Goal: Transaction & Acquisition: Download file/media

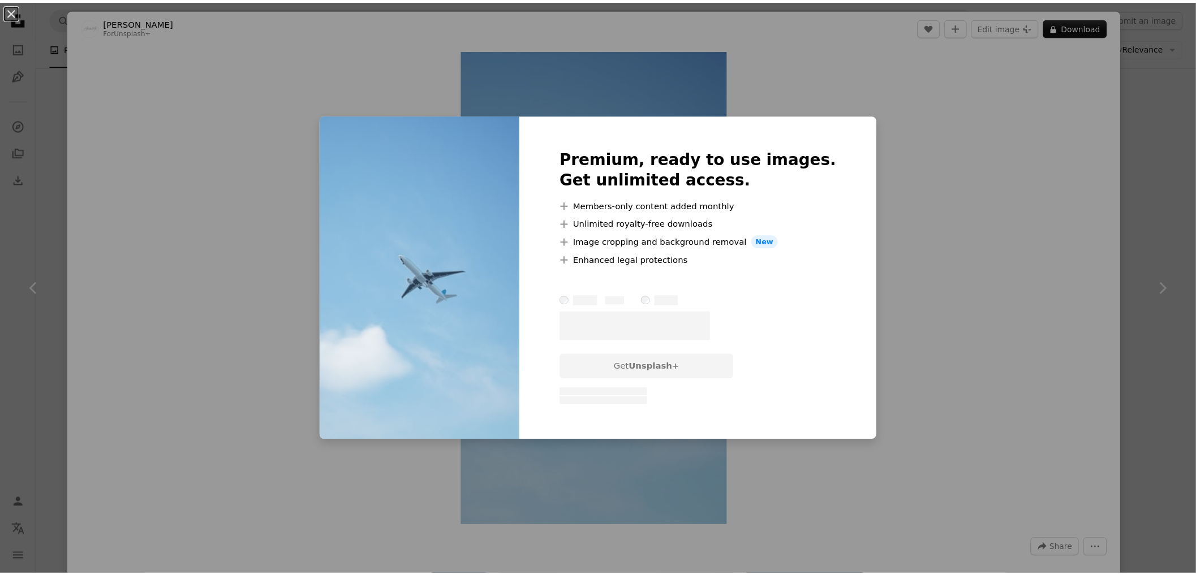
scroll to position [15766, 0]
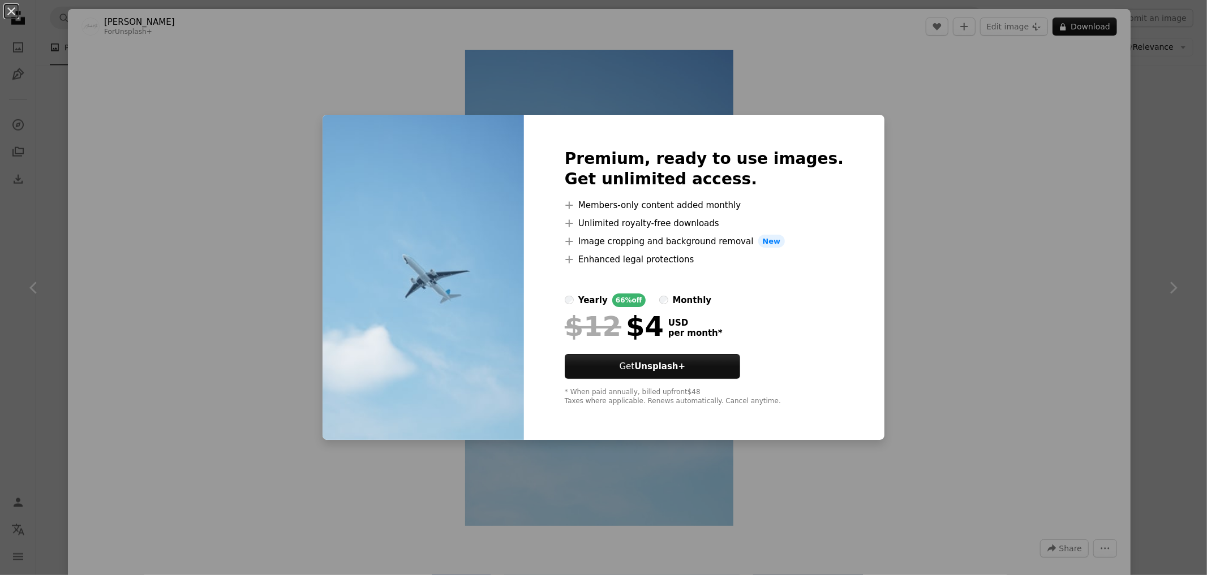
click at [995, 202] on div "An X shape Premium, ready to use images. Get unlimited access. A plus sign Memb…" at bounding box center [603, 287] width 1207 height 575
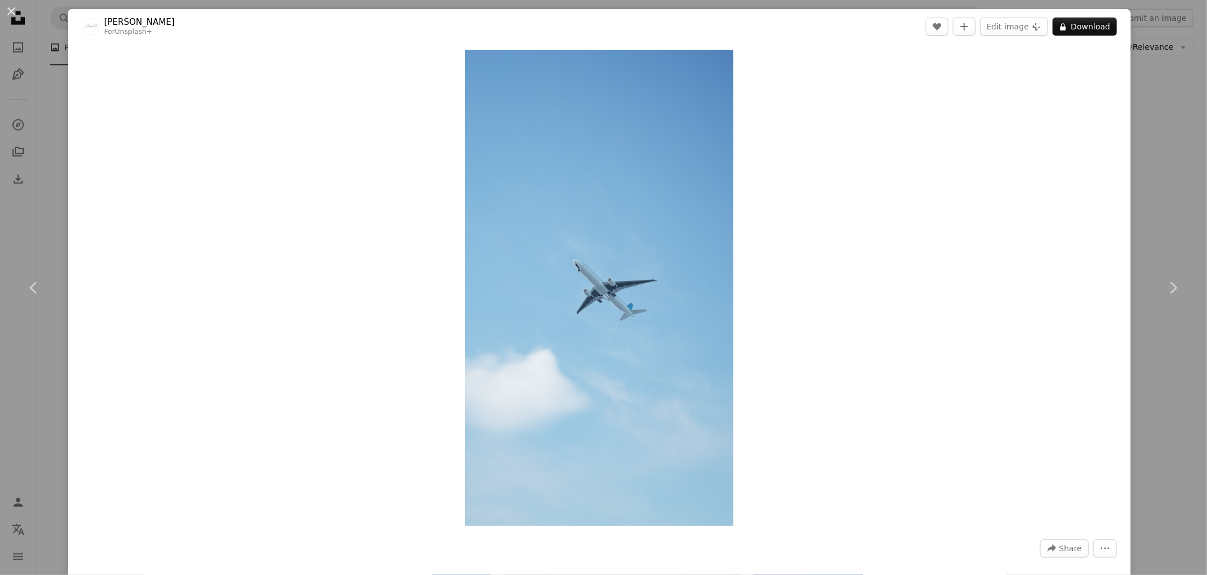
click at [1155, 136] on div "An X shape Chevron left Chevron right Alexander Mils For Unsplash+ A heart A pl…" at bounding box center [603, 287] width 1207 height 575
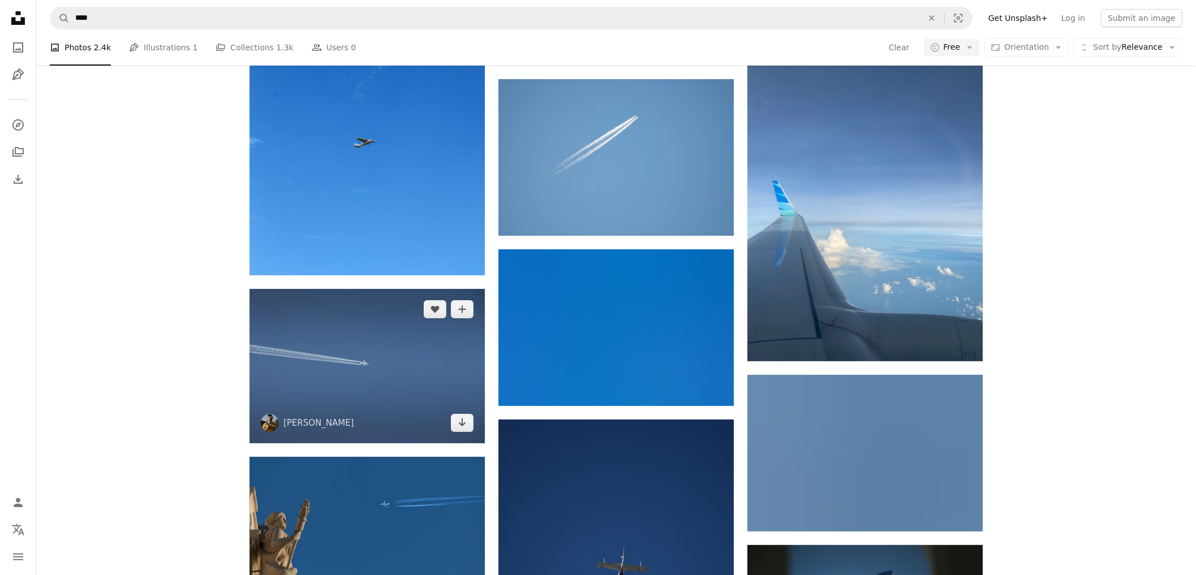
scroll to position [26956, 0]
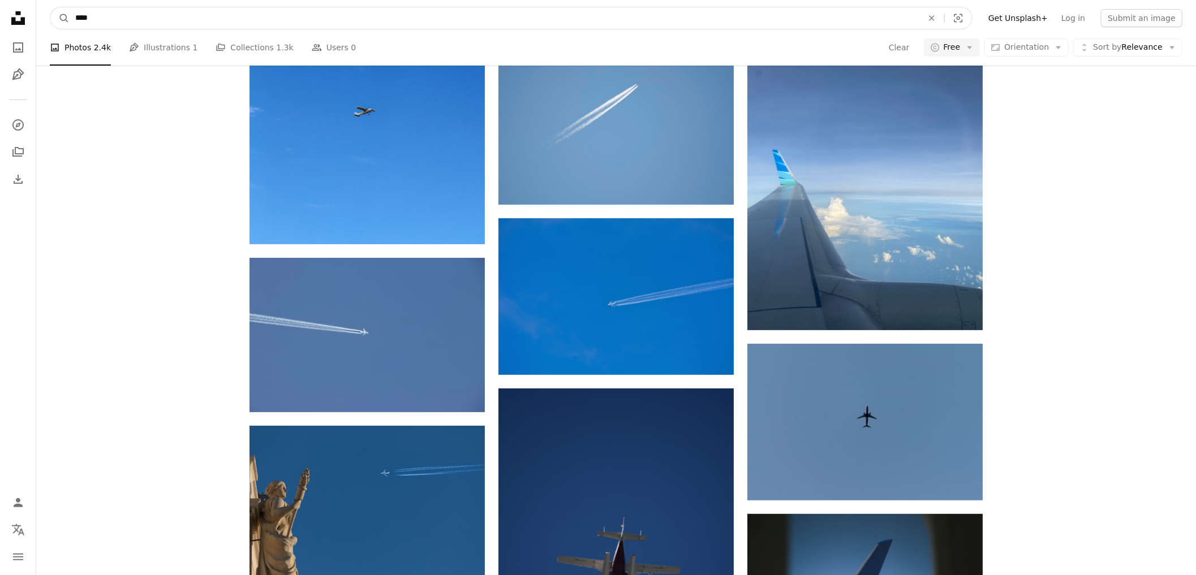
drag, startPoint x: 91, startPoint y: 15, endPoint x: 0, endPoint y: 20, distance: 91.2
type input "**"
click button "A magnifying glass" at bounding box center [59, 17] width 19 height 21
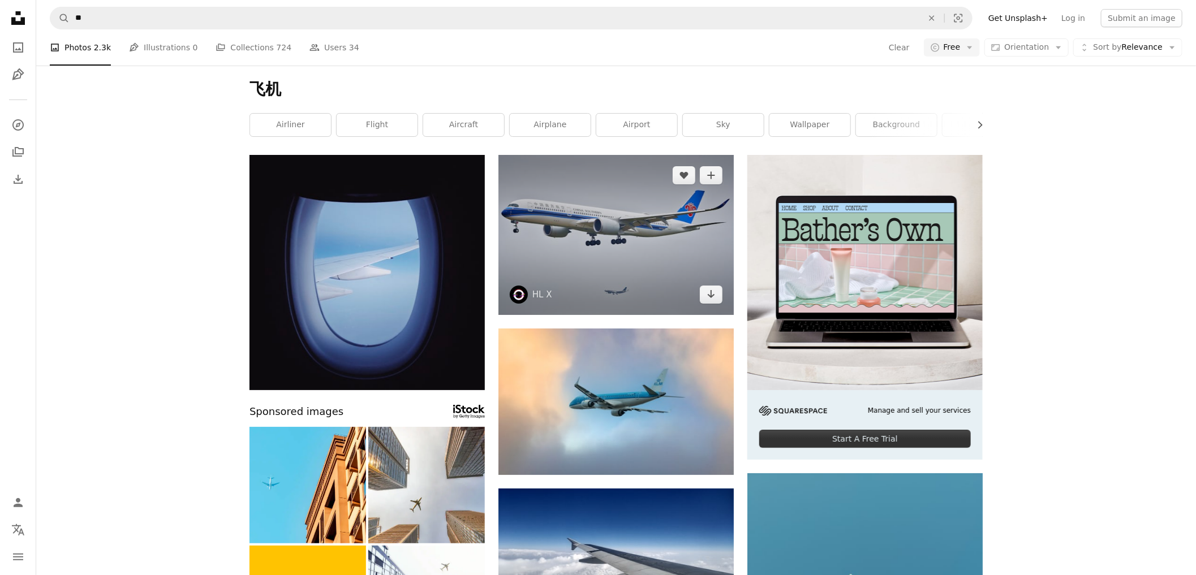
click at [545, 236] on img at bounding box center [615, 235] width 235 height 160
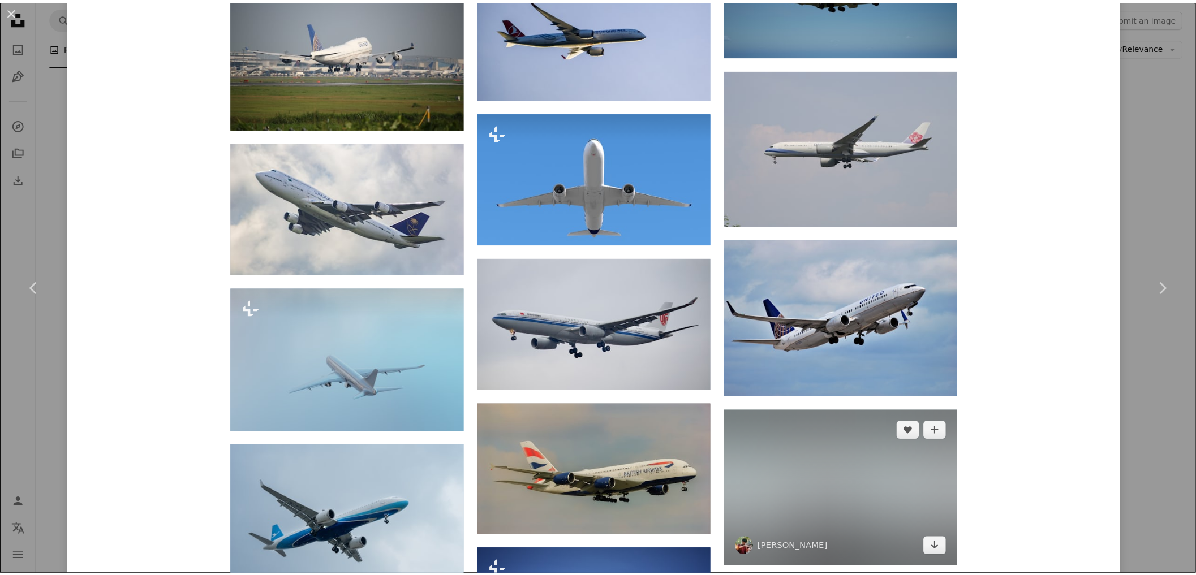
scroll to position [2137, 0]
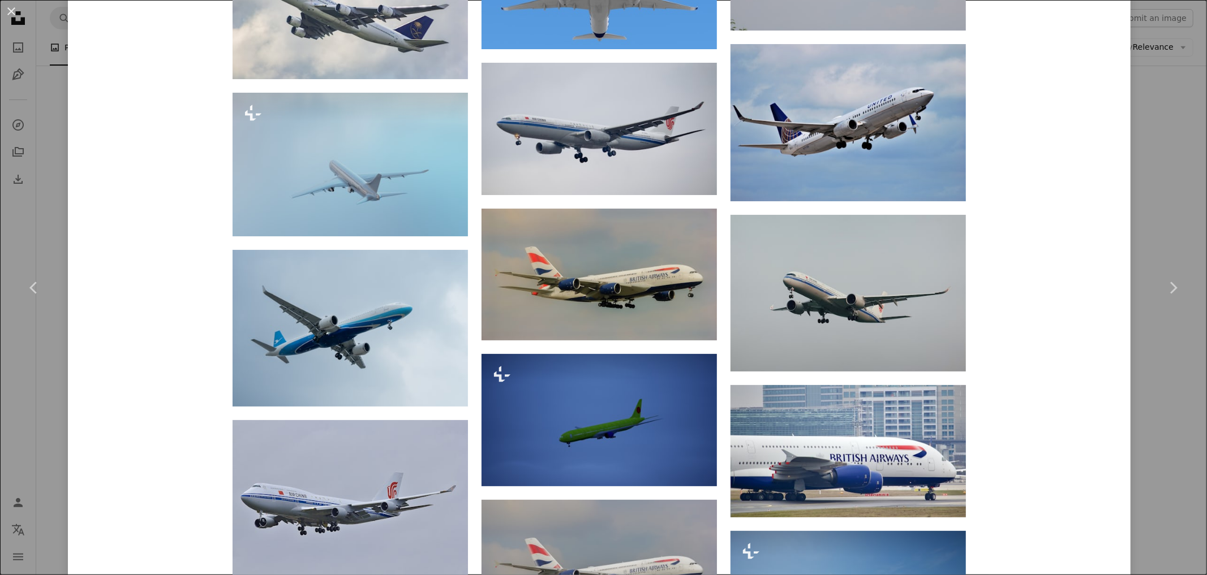
click at [1134, 107] on div "An X shape Chevron left Chevron right HL X mshaw_1234 A heart A plus sign Edit …" at bounding box center [603, 287] width 1207 height 575
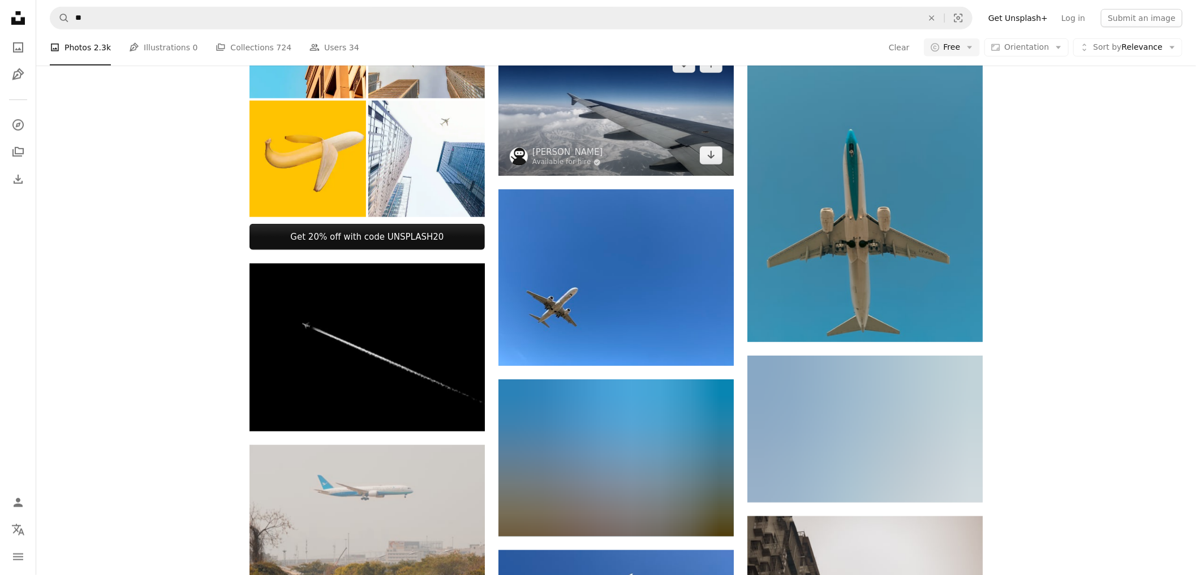
scroll to position [566, 0]
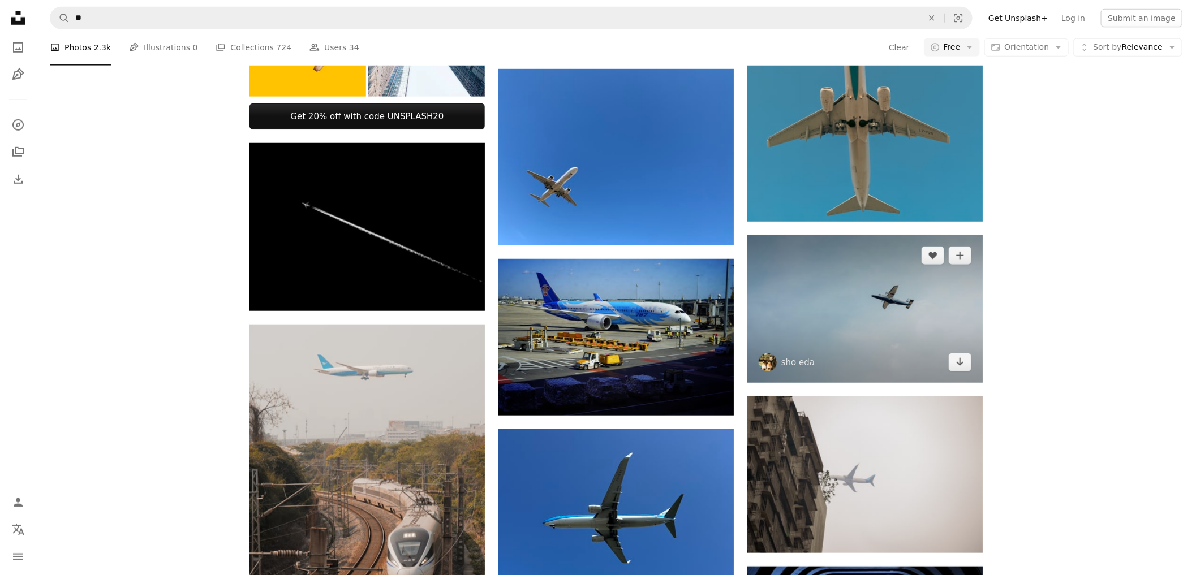
click at [883, 289] on img at bounding box center [864, 309] width 235 height 148
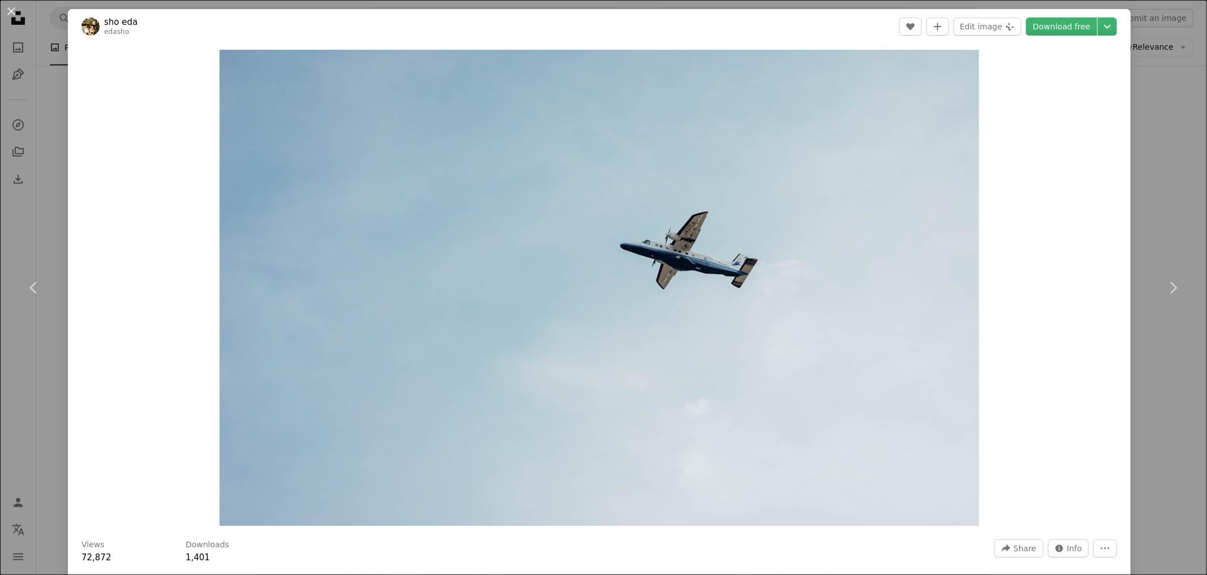
click at [1157, 86] on div "An X shape Chevron left Chevron right sho eda edasho A heart A plus sign Edit i…" at bounding box center [603, 287] width 1207 height 575
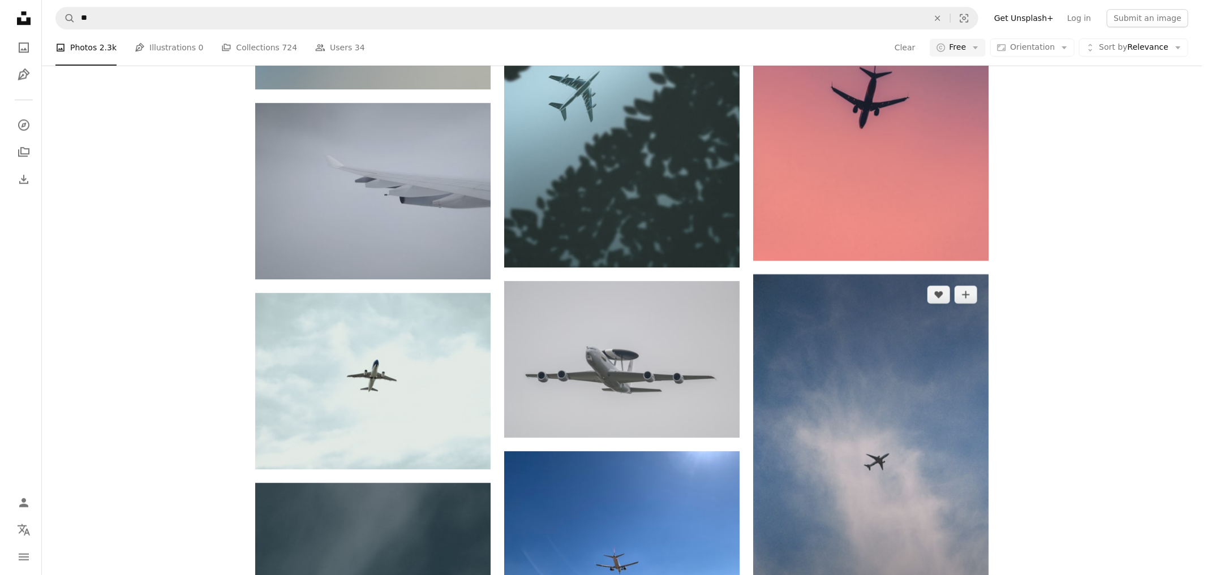
scroll to position [5155, 0]
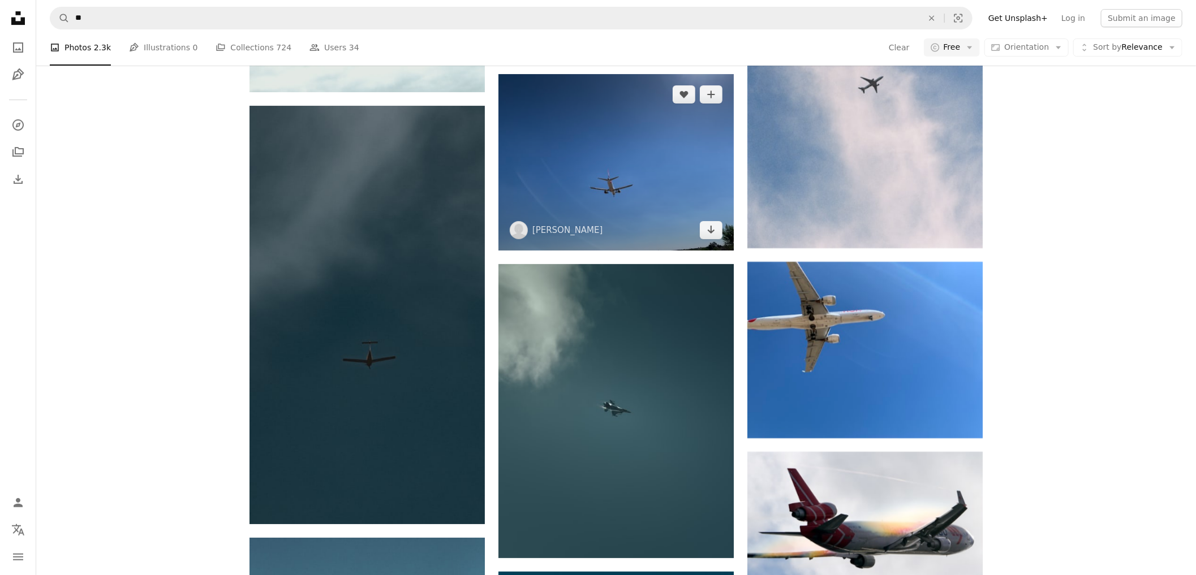
click at [638, 211] on img at bounding box center [615, 162] width 235 height 177
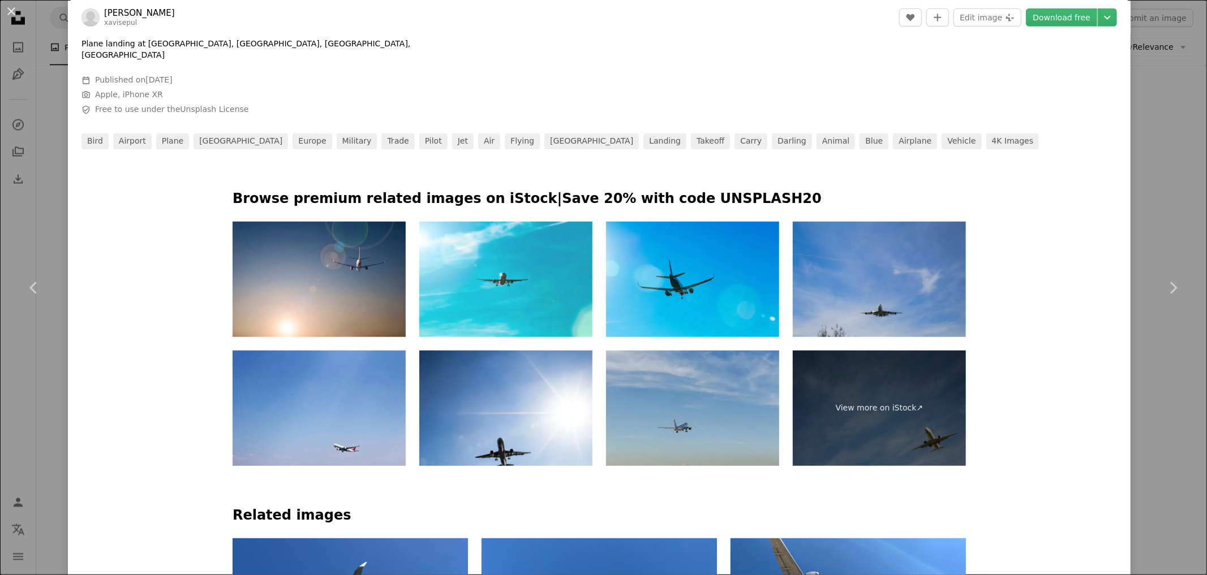
scroll to position [566, 0]
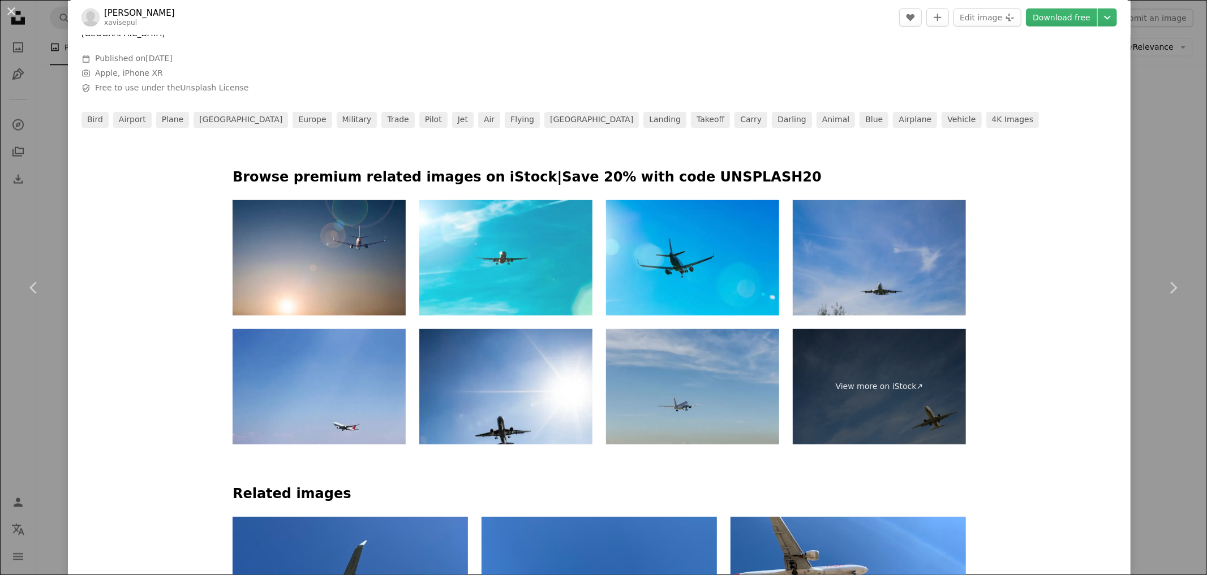
click at [715, 380] on img at bounding box center [692, 386] width 173 height 115
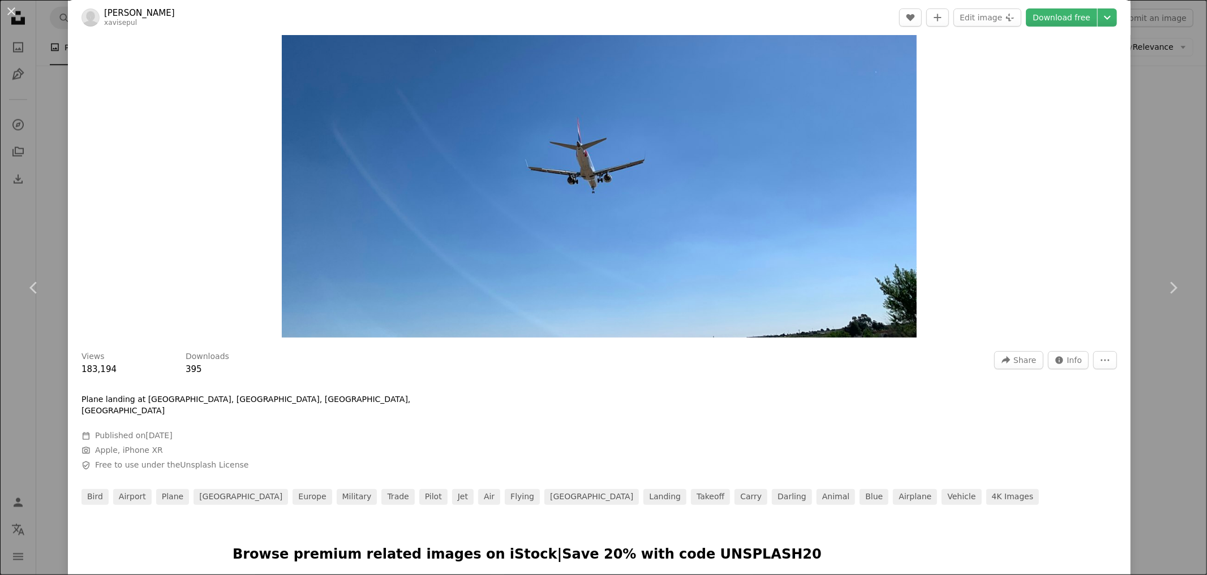
scroll to position [0, 0]
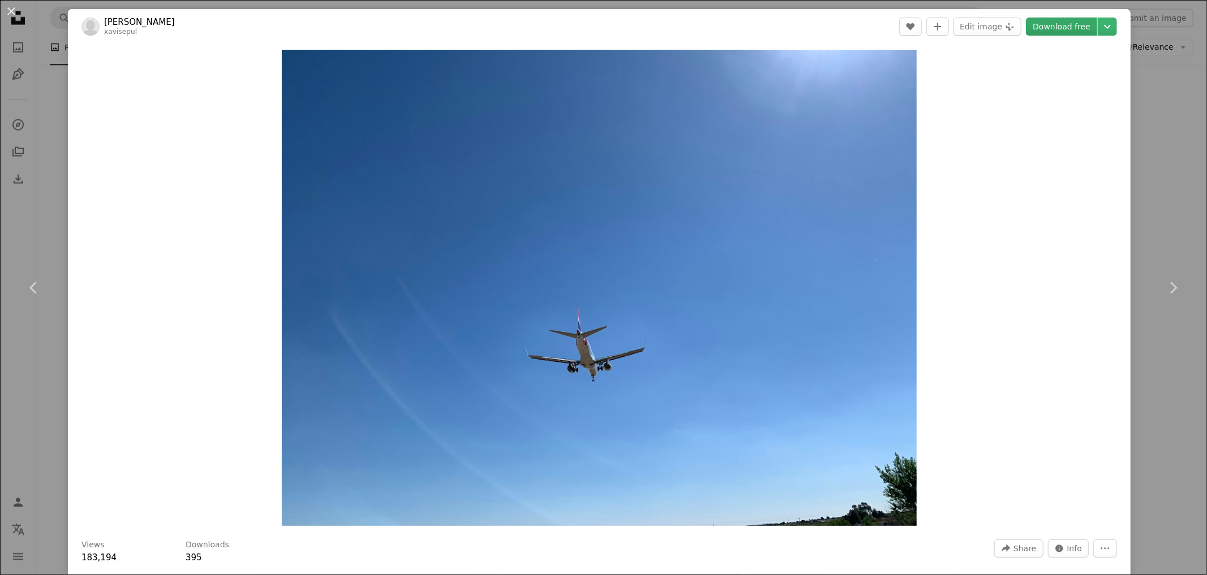
click at [1072, 18] on link "Download free" at bounding box center [1061, 27] width 71 height 18
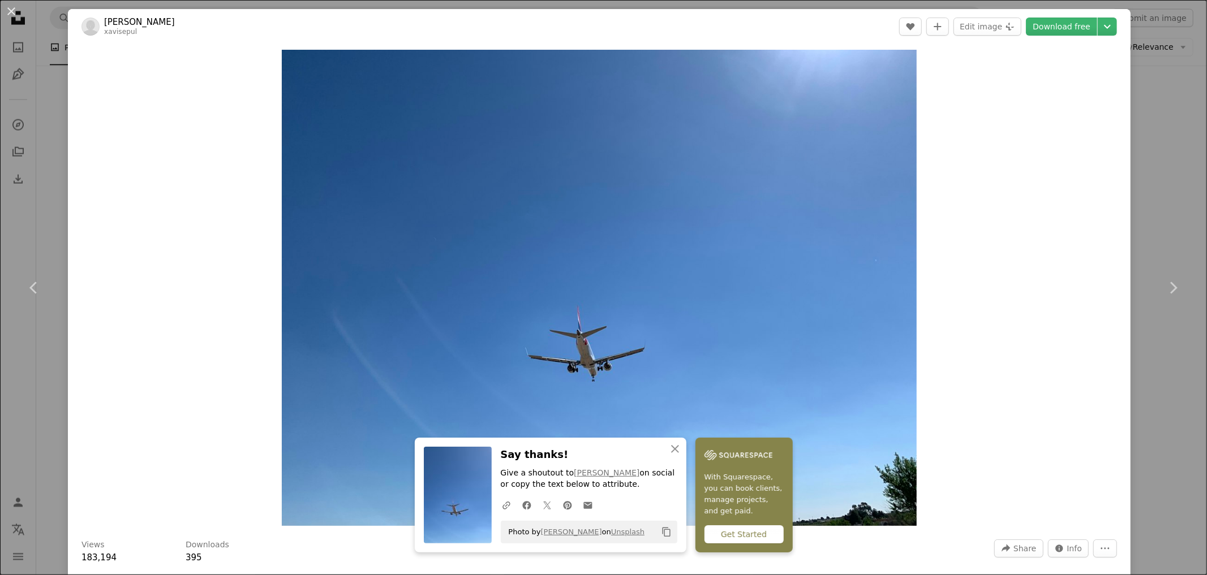
click at [211, 321] on div "Zoom in" at bounding box center [599, 288] width 1063 height 488
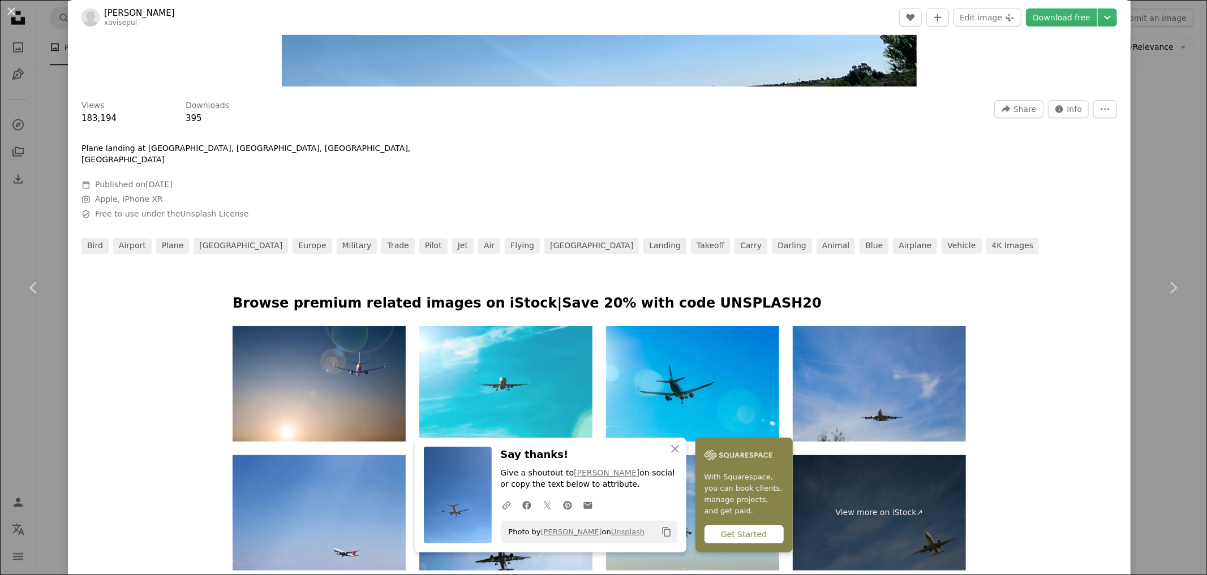
scroll to position [629, 0]
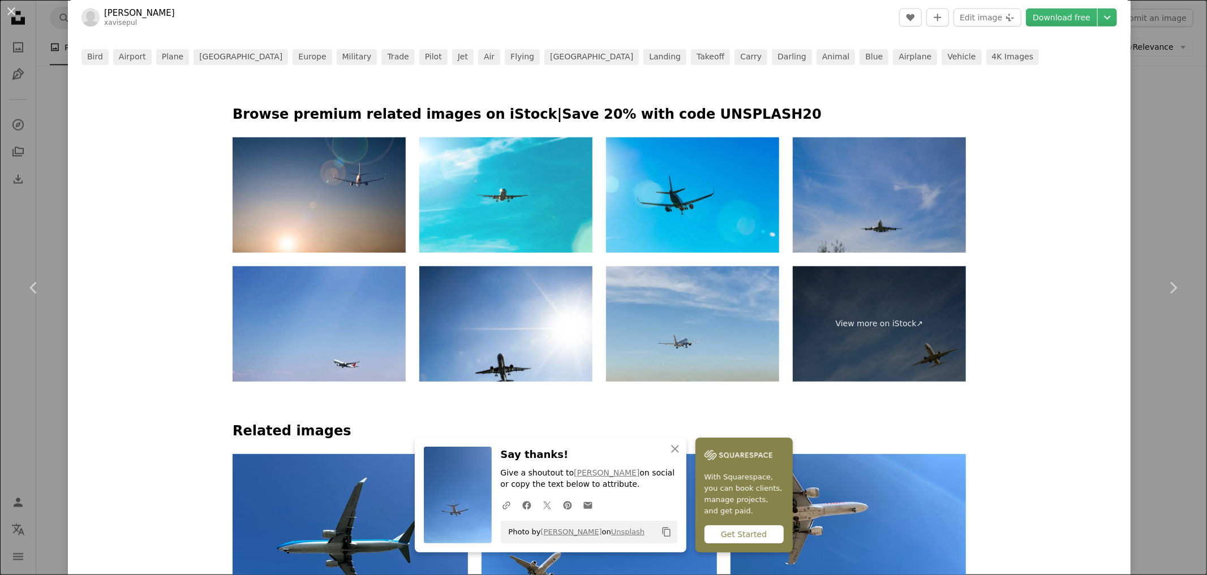
click at [913, 168] on img at bounding box center [879, 194] width 173 height 115
